Goal: Transaction & Acquisition: Subscribe to service/newsletter

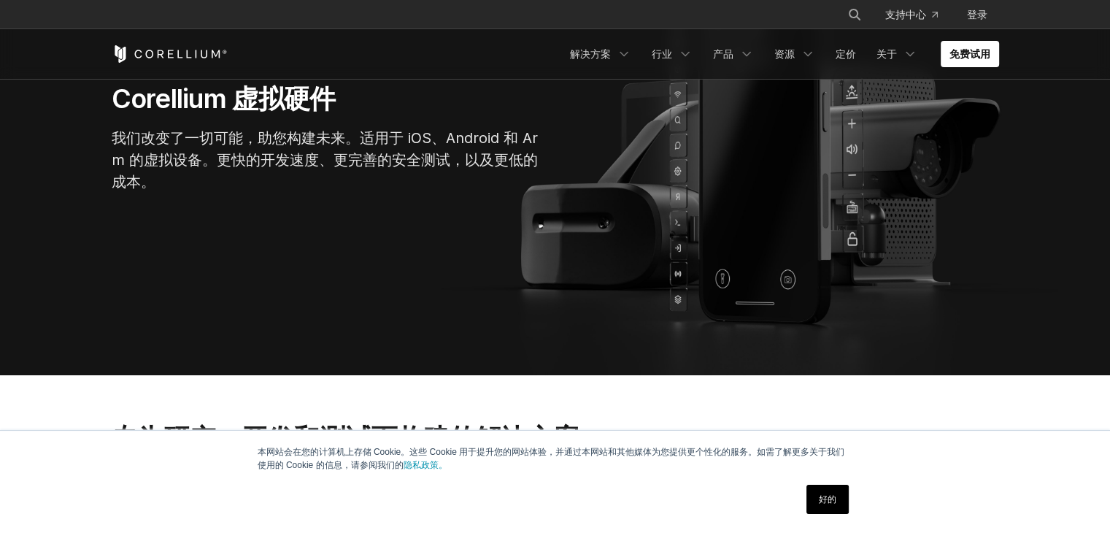
scroll to position [219, 0]
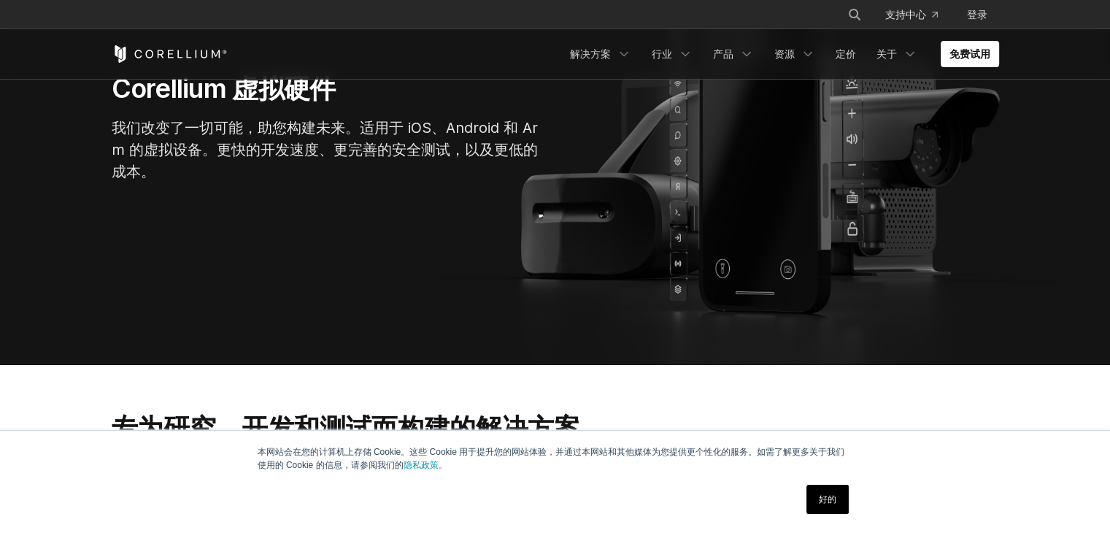
click at [834, 492] on link "好的" at bounding box center [827, 498] width 42 height 29
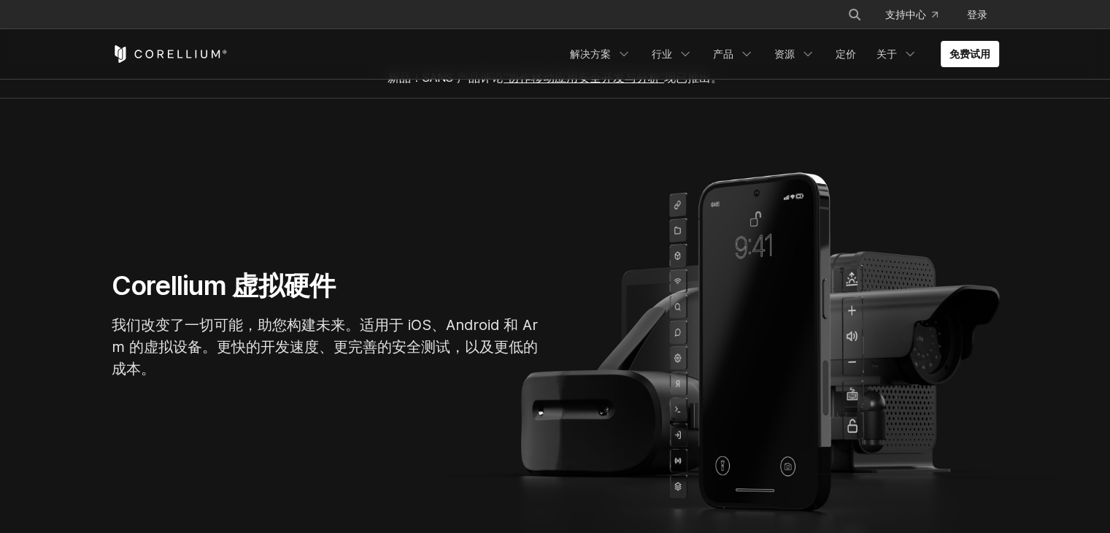
scroll to position [0, 0]
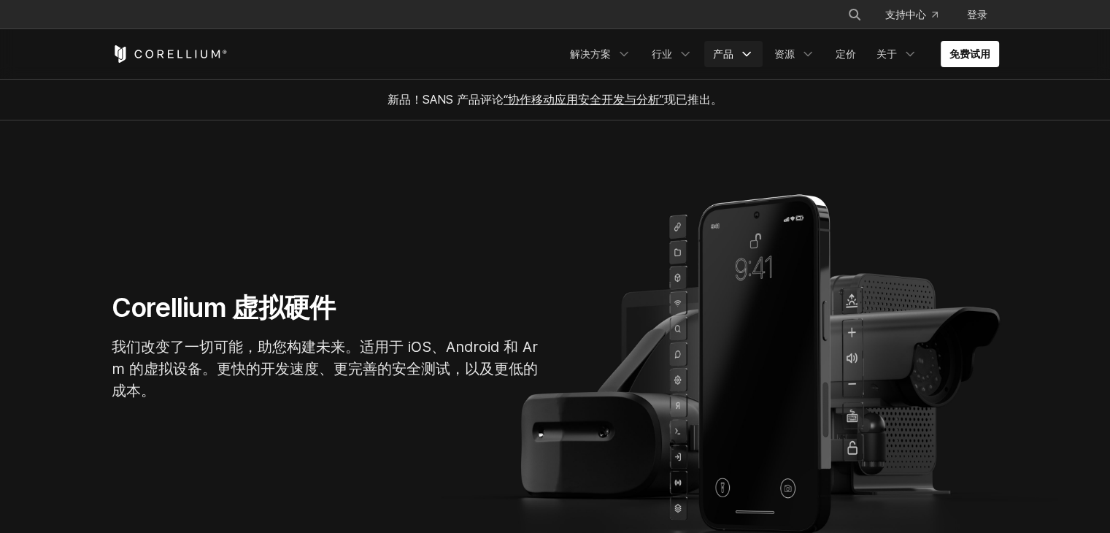
click at [749, 56] on icon "导航菜单" at bounding box center [746, 54] width 15 height 15
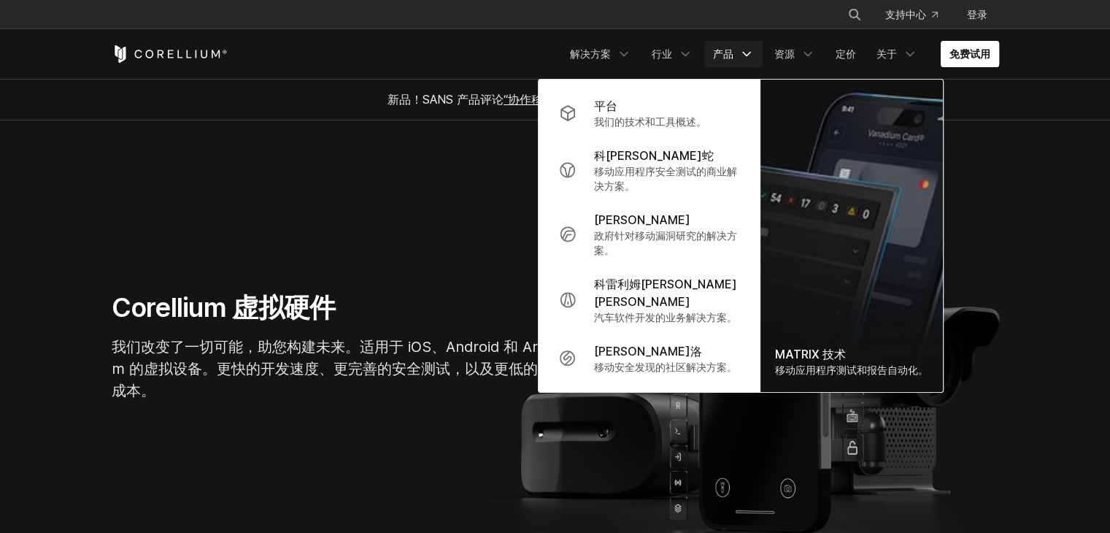
click at [957, 45] on link "免费试用" at bounding box center [969, 54] width 58 height 26
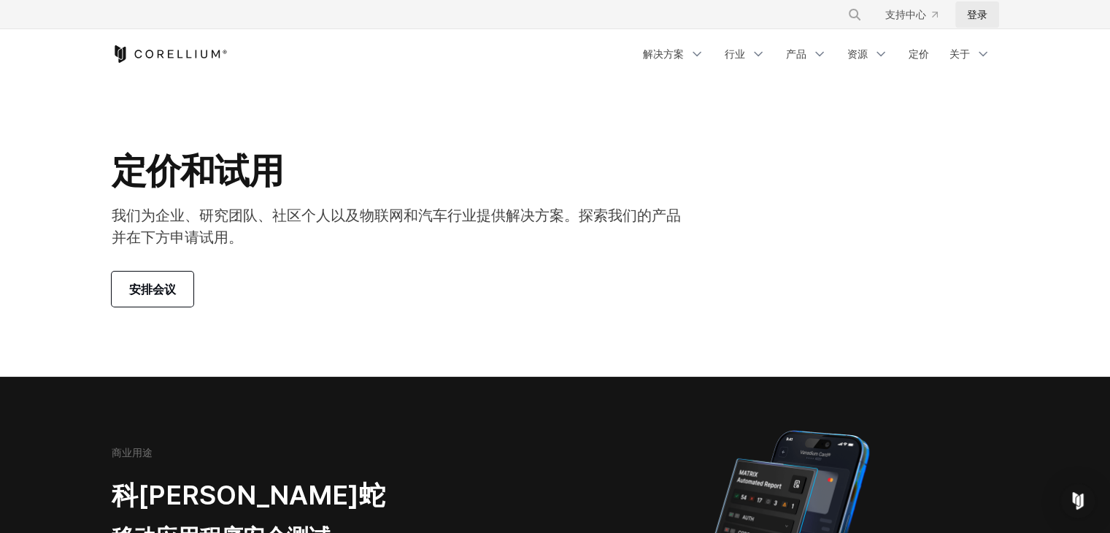
click at [972, 19] on font "登录" at bounding box center [977, 14] width 20 height 12
click at [912, 55] on font "定价" at bounding box center [918, 53] width 20 height 12
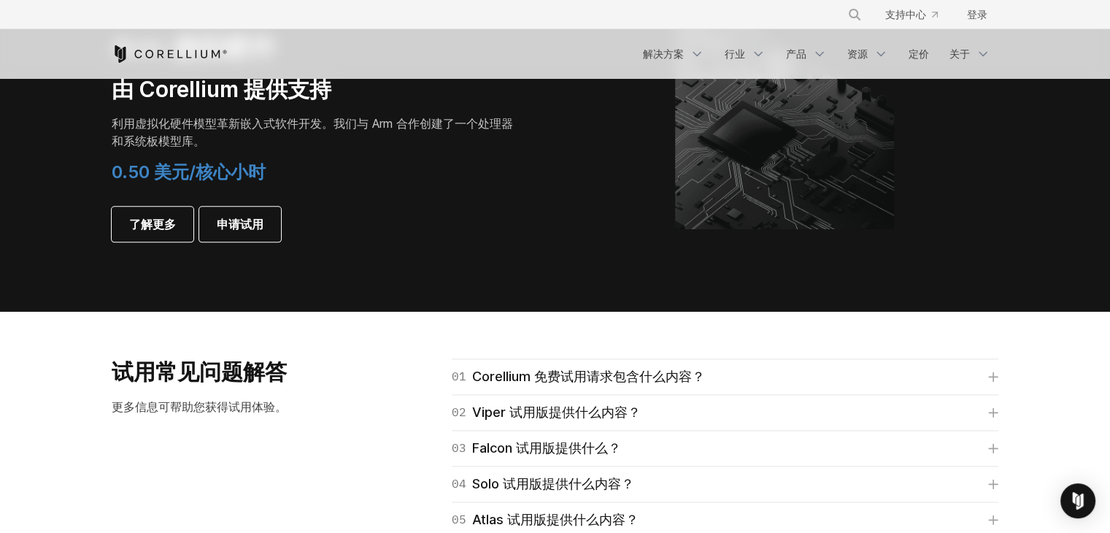
scroll to position [1897, 0]
